Goal: Task Accomplishment & Management: Use online tool/utility

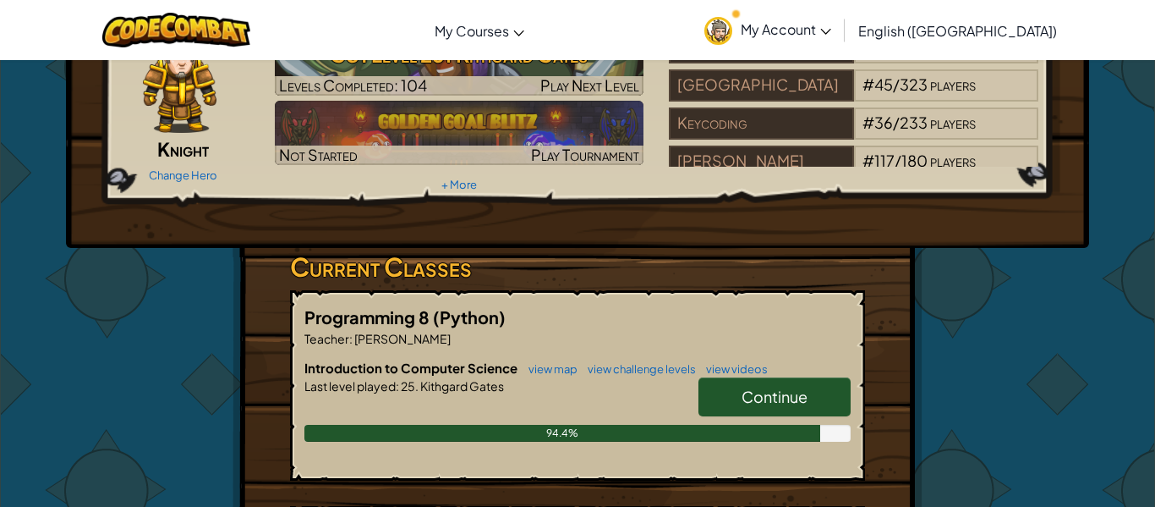
scroll to position [101, 0]
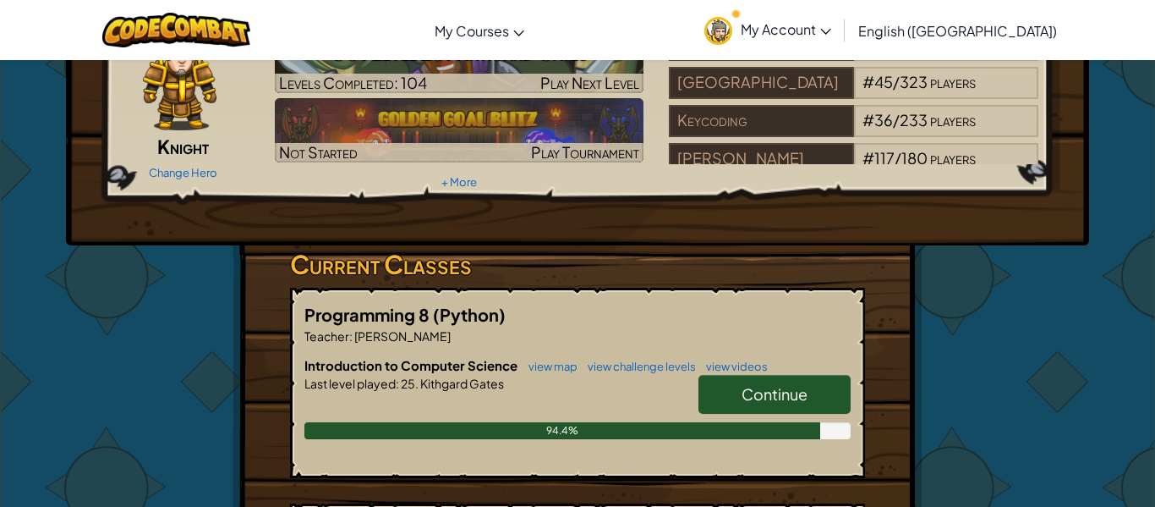
click at [738, 398] on link "Continue" at bounding box center [775, 394] width 152 height 39
